Goal: Information Seeking & Learning: Learn about a topic

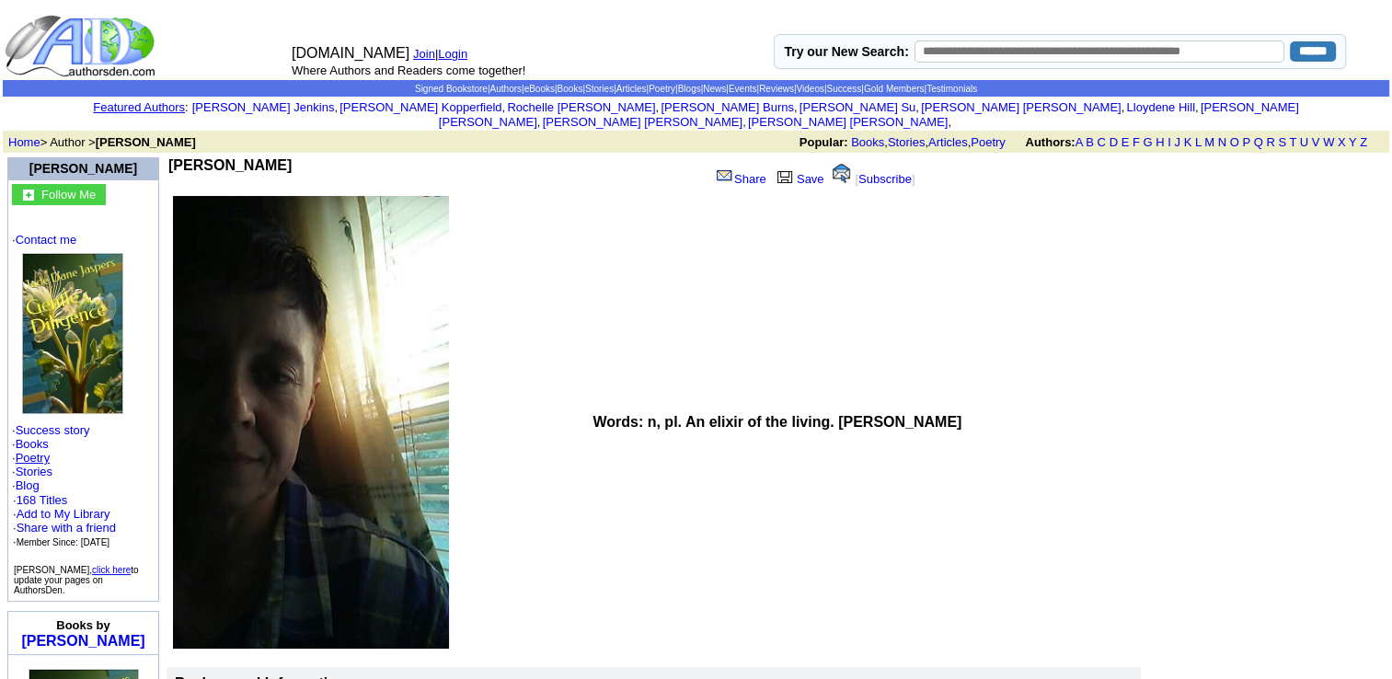
click at [44, 451] on link "Poetry" at bounding box center [33, 458] width 35 height 14
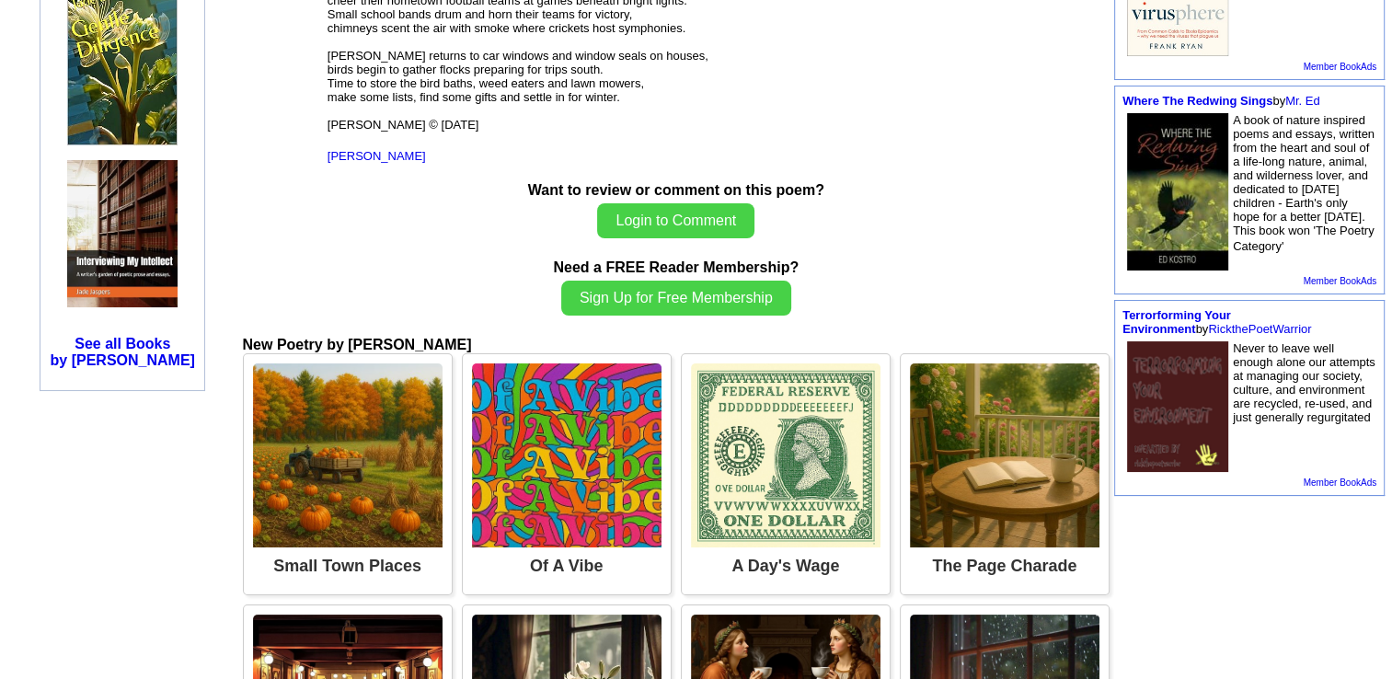
scroll to position [765, 0]
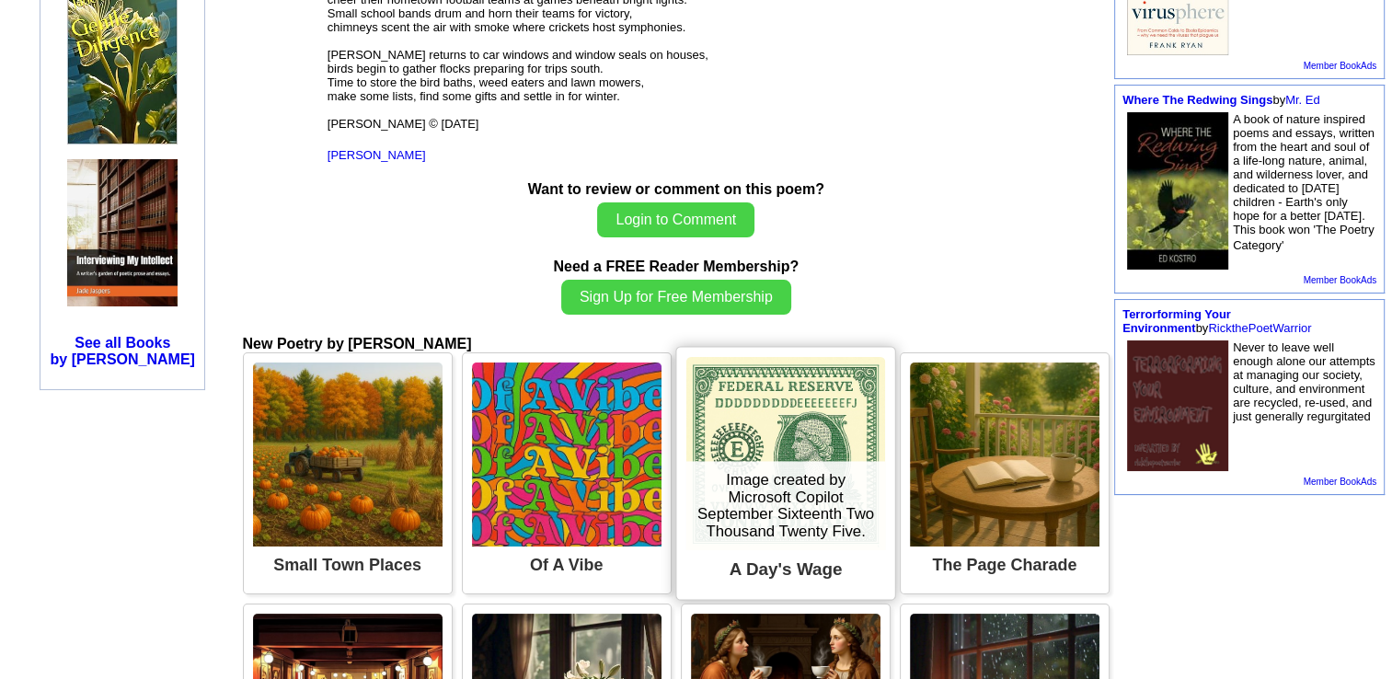
click at [762, 417] on img at bounding box center [785, 453] width 199 height 193
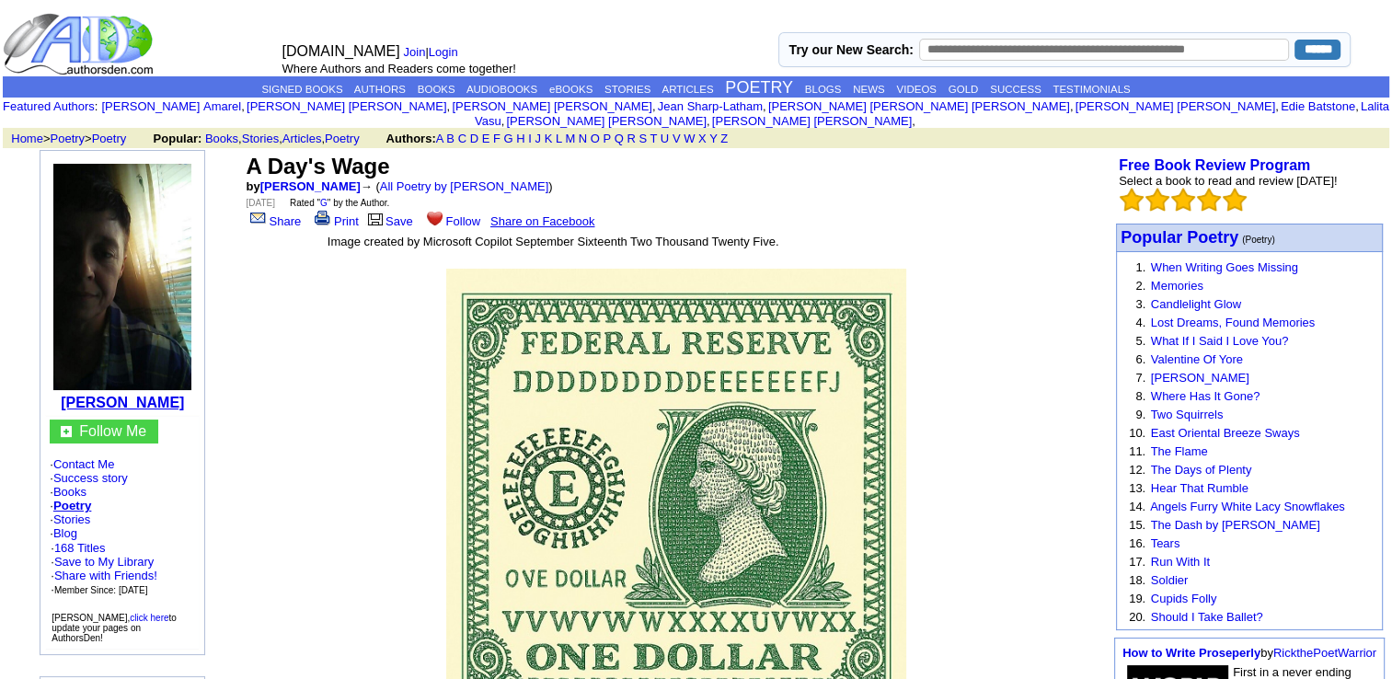
click at [171, 395] on b "[PERSON_NAME]" at bounding box center [122, 403] width 123 height 16
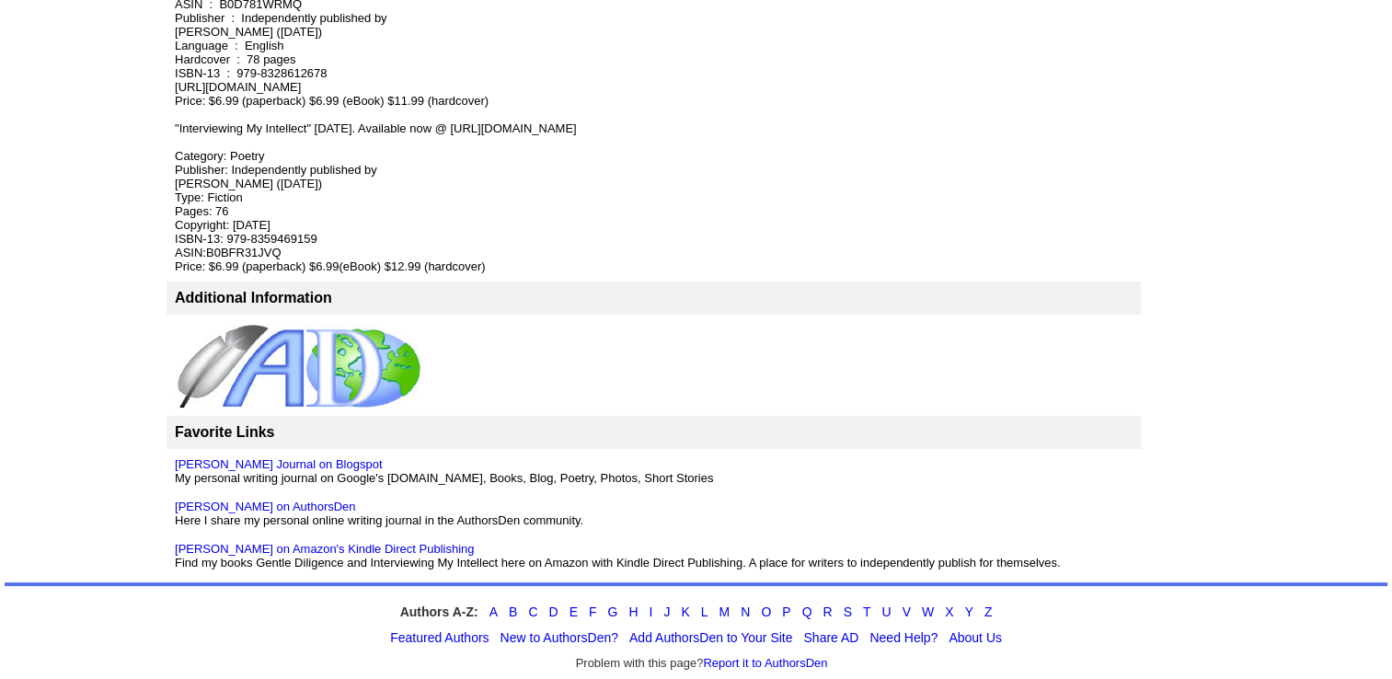
scroll to position [1170, 0]
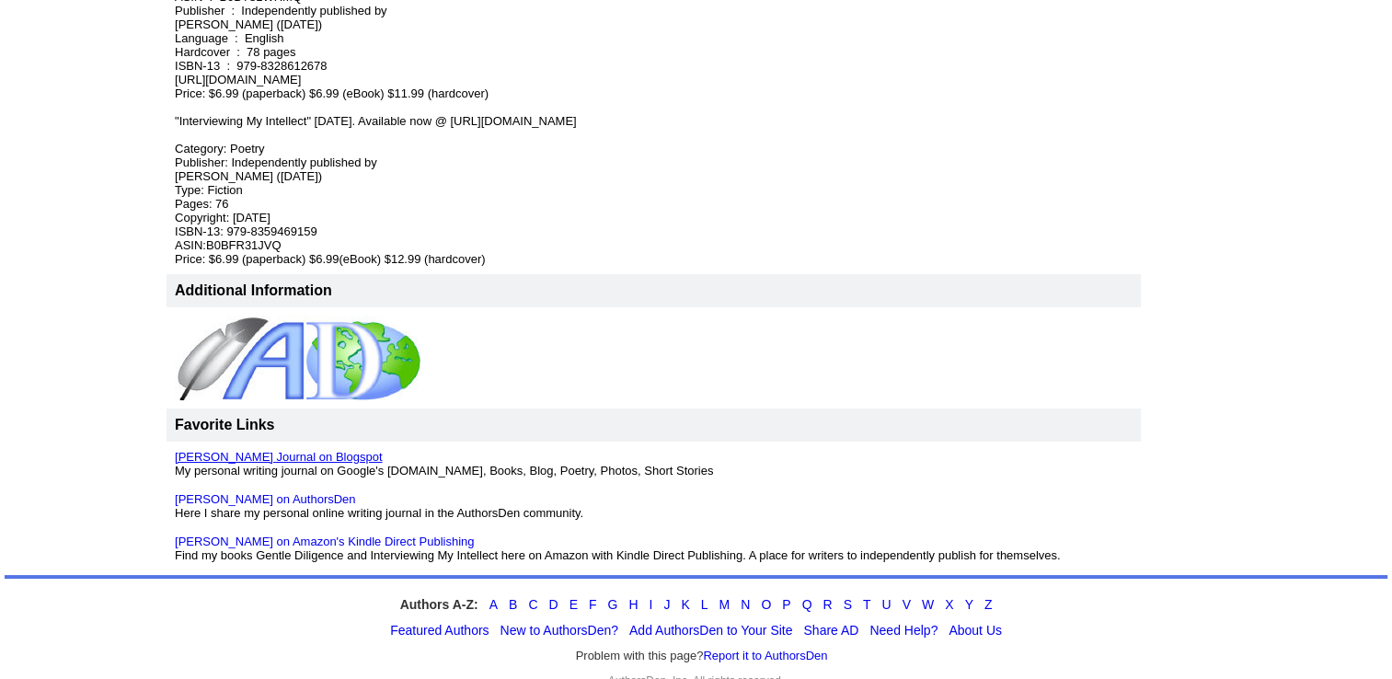
click at [246, 452] on link "[PERSON_NAME] Journal on Blogspot" at bounding box center [278, 457] width 207 height 14
